Goal: Information Seeking & Learning: Check status

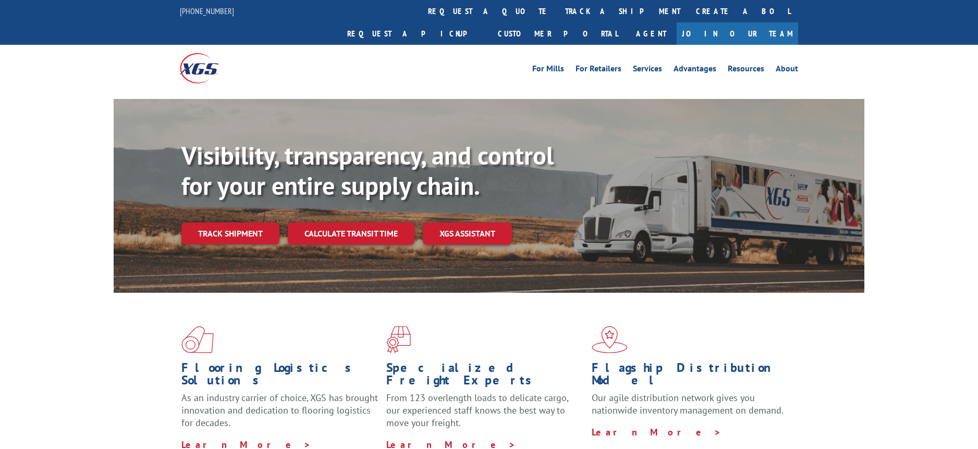
drag, startPoint x: 192, startPoint y: 50, endPoint x: 220, endPoint y: 50, distance: 27.6
click at [220, 50] on div "For Mills For Retailers Services Advantages Resources About For Mills For Retai…" at bounding box center [489, 68] width 978 height 46
click at [265, 45] on div at bounding box center [257, 68] width 155 height 46
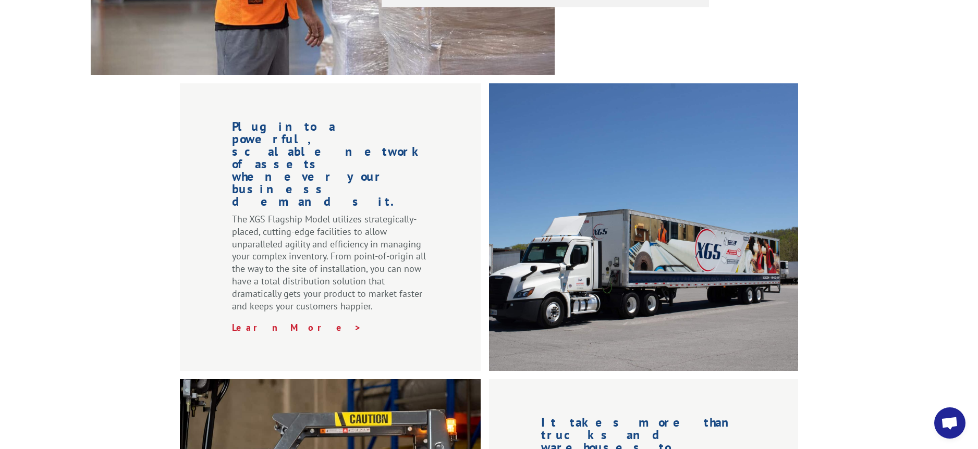
scroll to position [990, 0]
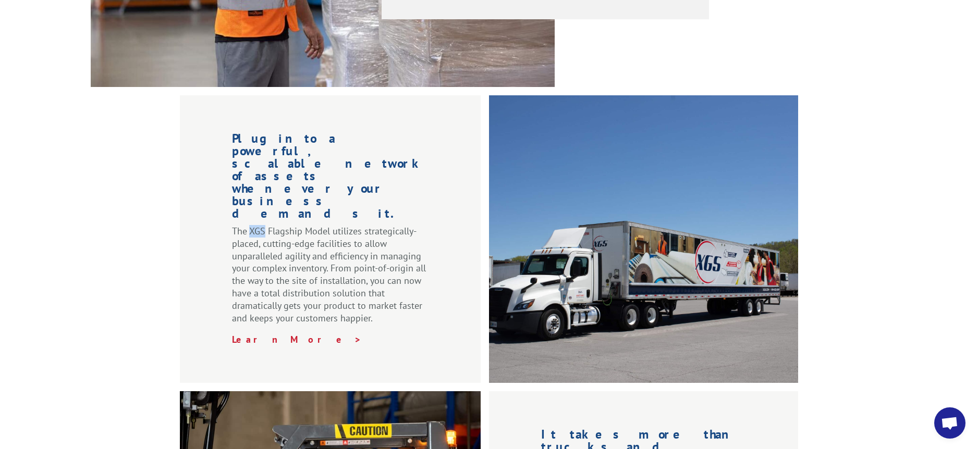
drag, startPoint x: 249, startPoint y: 162, endPoint x: 264, endPoint y: 161, distance: 15.1
click at [264, 225] on p "The XGS Flagship Model utilizes strategically-placed, cutting-edge facilities t…" at bounding box center [330, 279] width 196 height 108
click at [133, 211] on div "Plug into a powerful, scalable network of assets whenever your business demands…" at bounding box center [489, 380] width 978 height 571
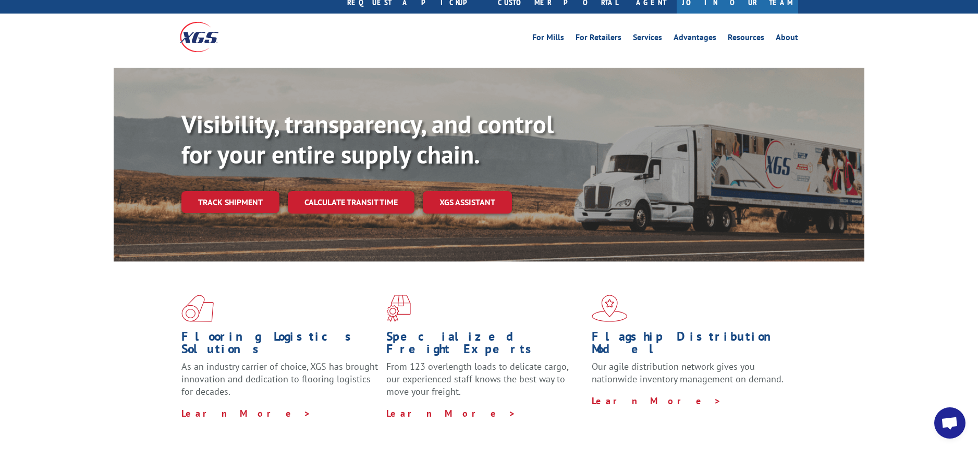
scroll to position [0, 0]
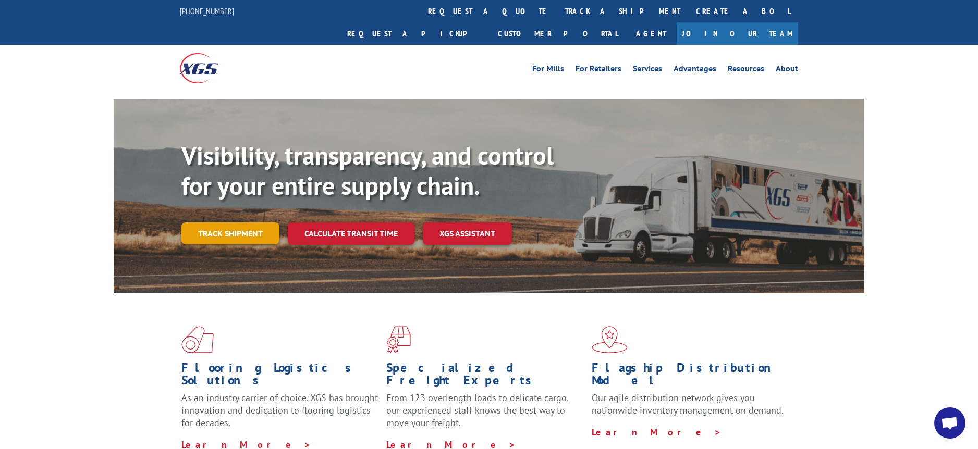
click at [251, 223] on link "Track shipment" at bounding box center [230, 234] width 98 height 22
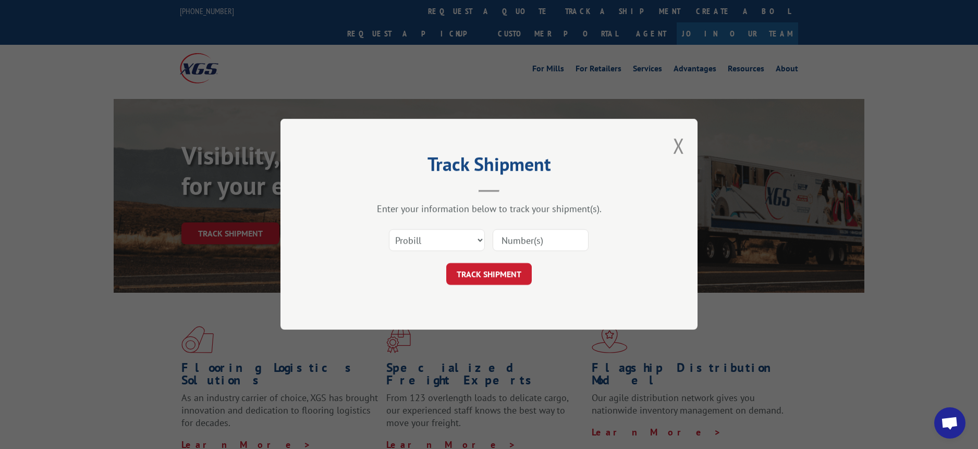
click at [568, 242] on input at bounding box center [541, 241] width 96 height 22
type input "17597605"
click at [517, 274] on button "TRACK SHIPMENT" at bounding box center [488, 275] width 85 height 22
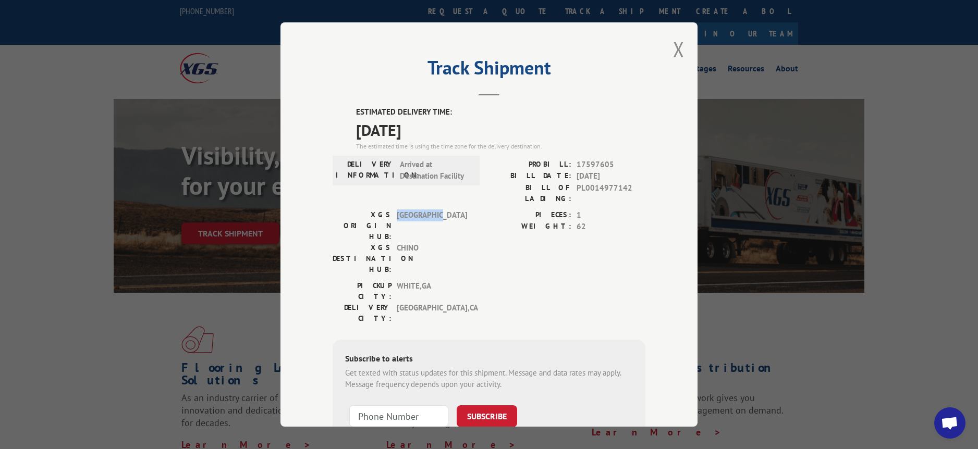
drag, startPoint x: 395, startPoint y: 210, endPoint x: 443, endPoint y: 205, distance: 48.1
click at [443, 210] on span "[GEOGRAPHIC_DATA]" at bounding box center [432, 226] width 70 height 33
click at [425, 242] on span "CHINO" at bounding box center [432, 258] width 70 height 33
